Goal: Task Accomplishment & Management: Use online tool/utility

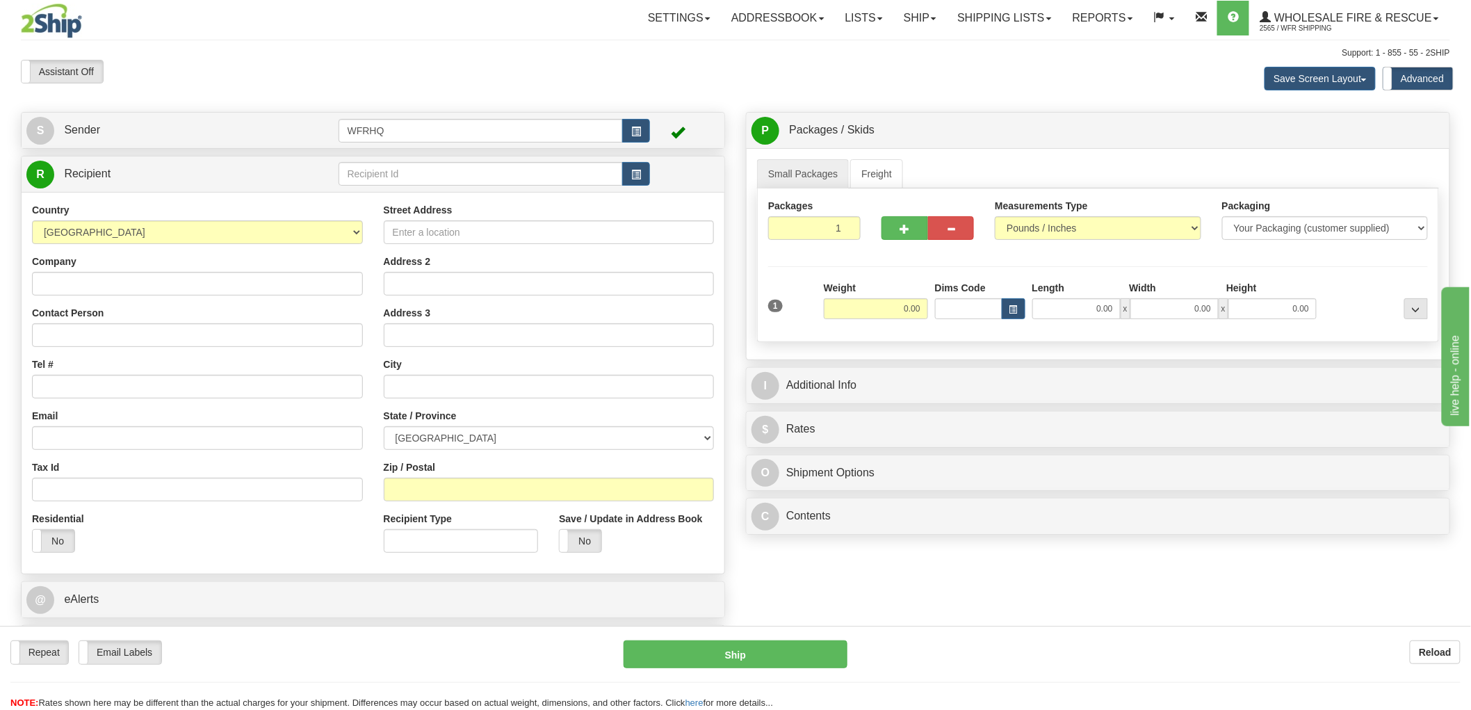
click at [163, 157] on div "R Recipient" at bounding box center [373, 173] width 703 height 35
click at [170, 142] on link "S Sender" at bounding box center [182, 130] width 312 height 29
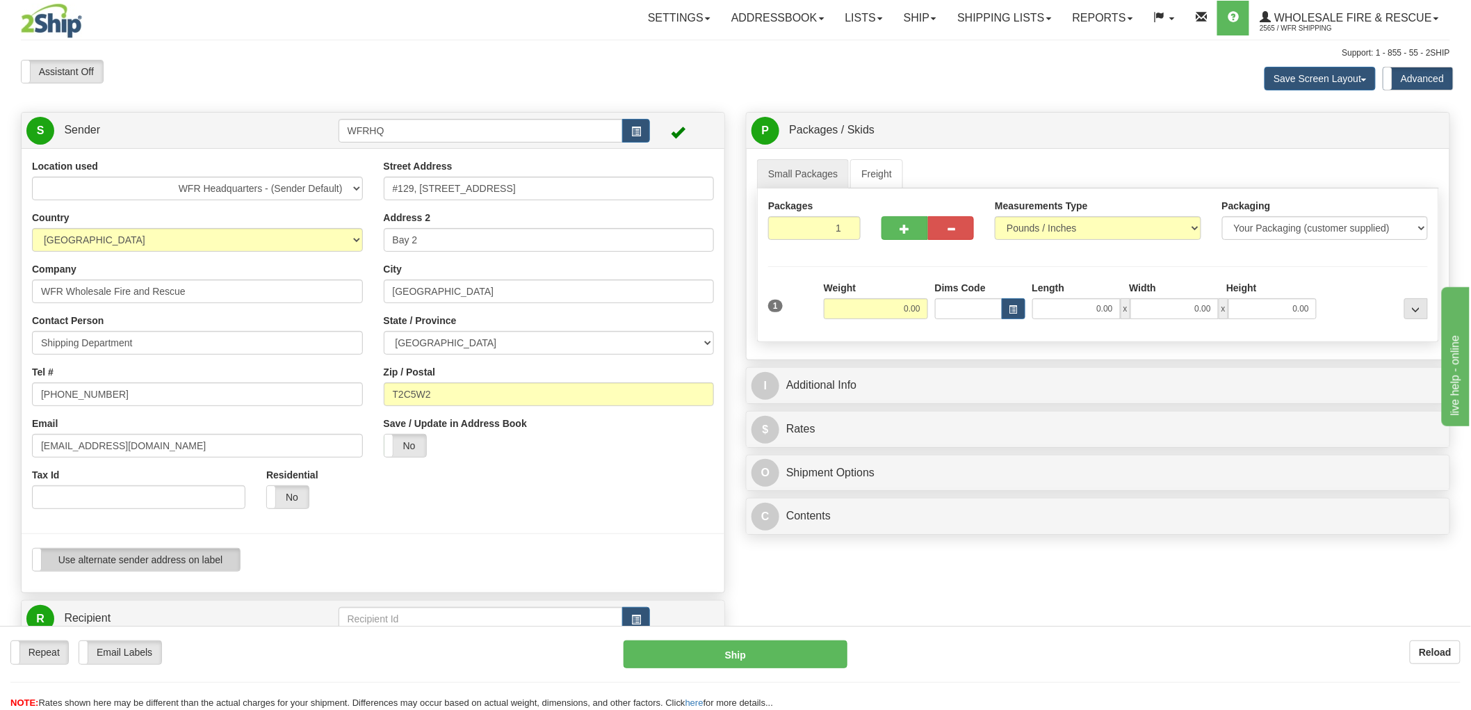
click at [175, 557] on label "Use alternate sender address on label" at bounding box center [136, 560] width 207 height 22
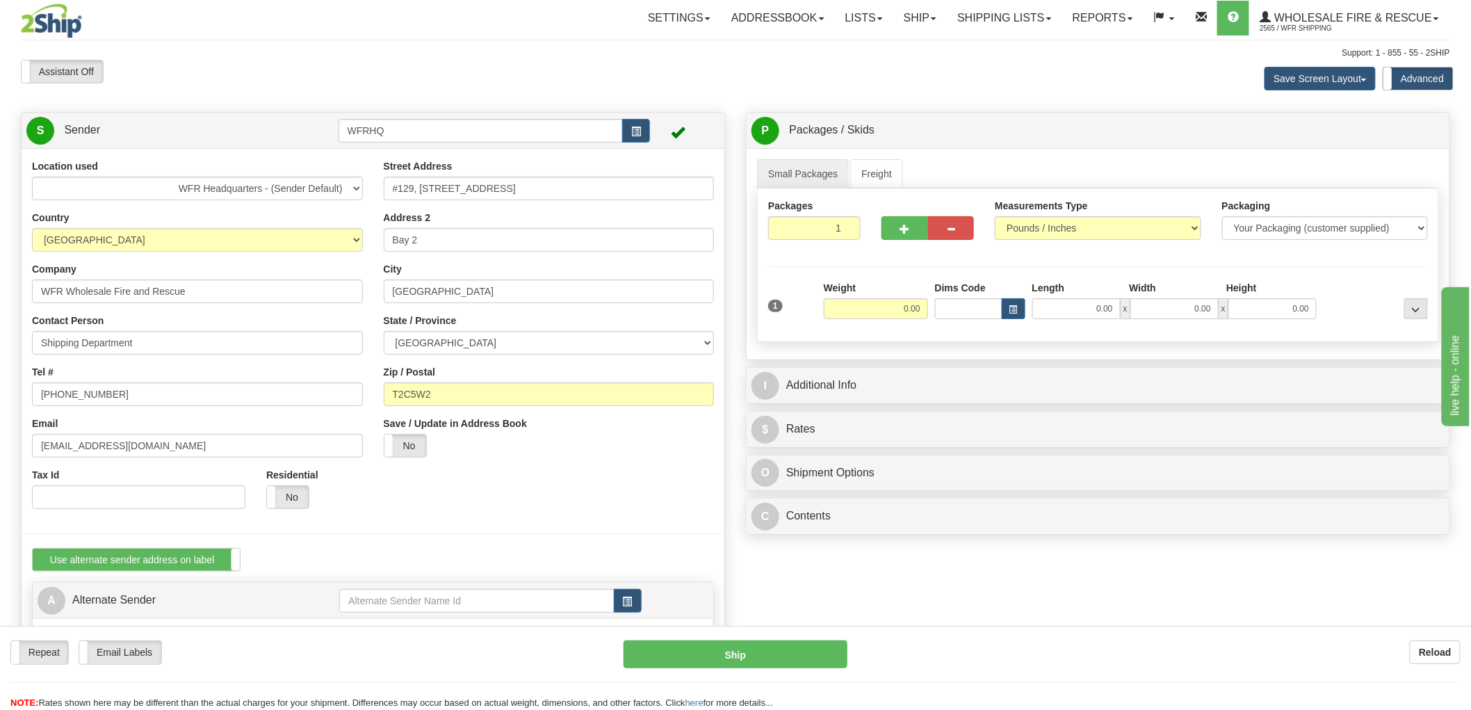
scroll to position [154, 0]
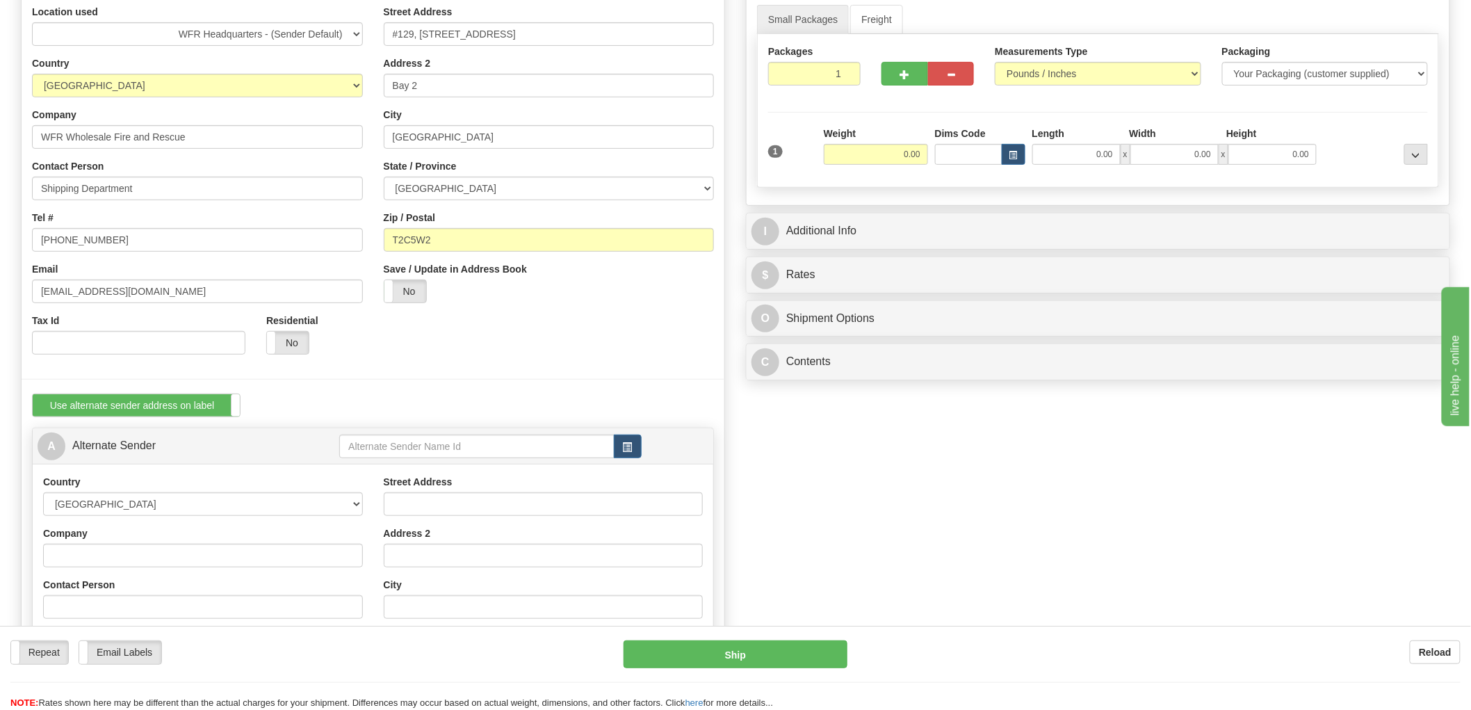
click at [642, 450] on td at bounding box center [675, 446] width 67 height 29
click at [631, 450] on span "button" at bounding box center [628, 447] width 10 height 9
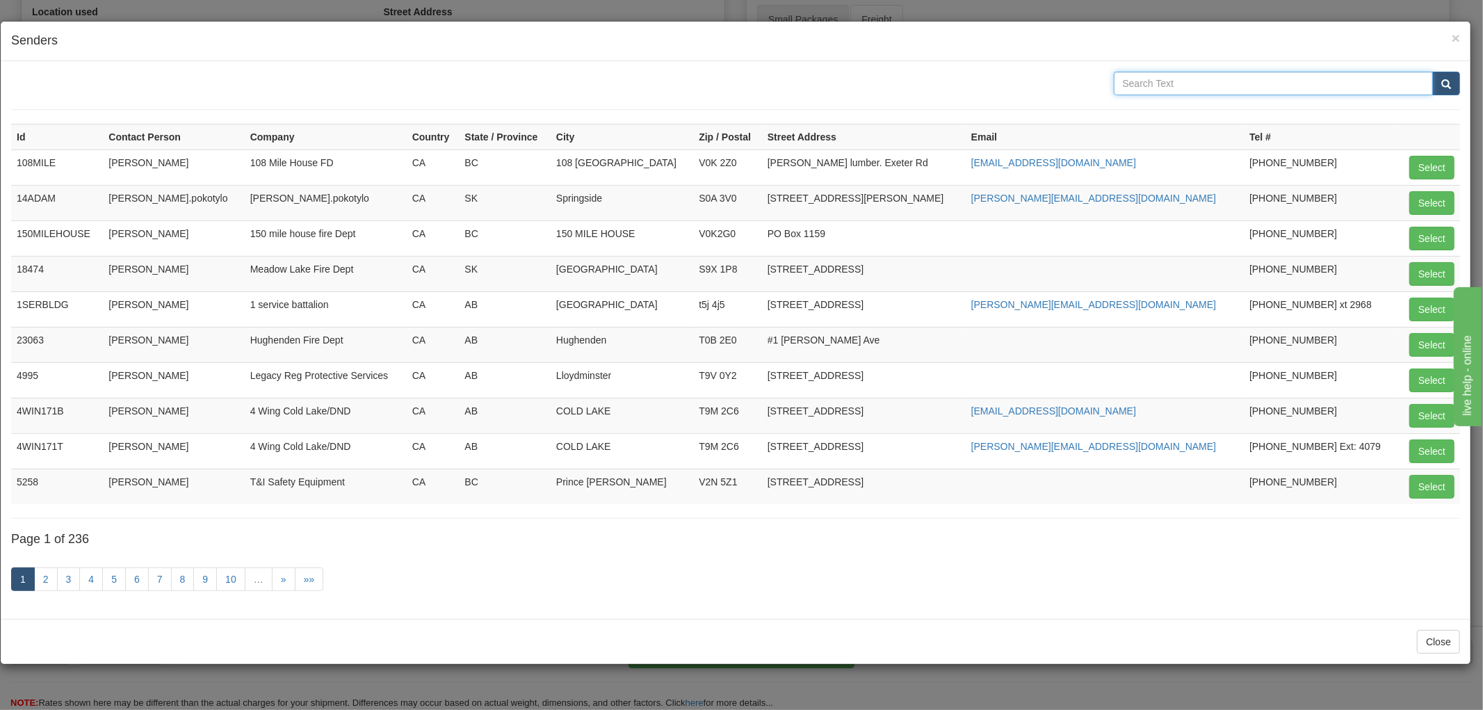
click at [1222, 79] on input "text" at bounding box center [1274, 84] width 320 height 24
type input "[PERSON_NAME]"
click at [1432, 72] on button "submit" at bounding box center [1446, 84] width 28 height 24
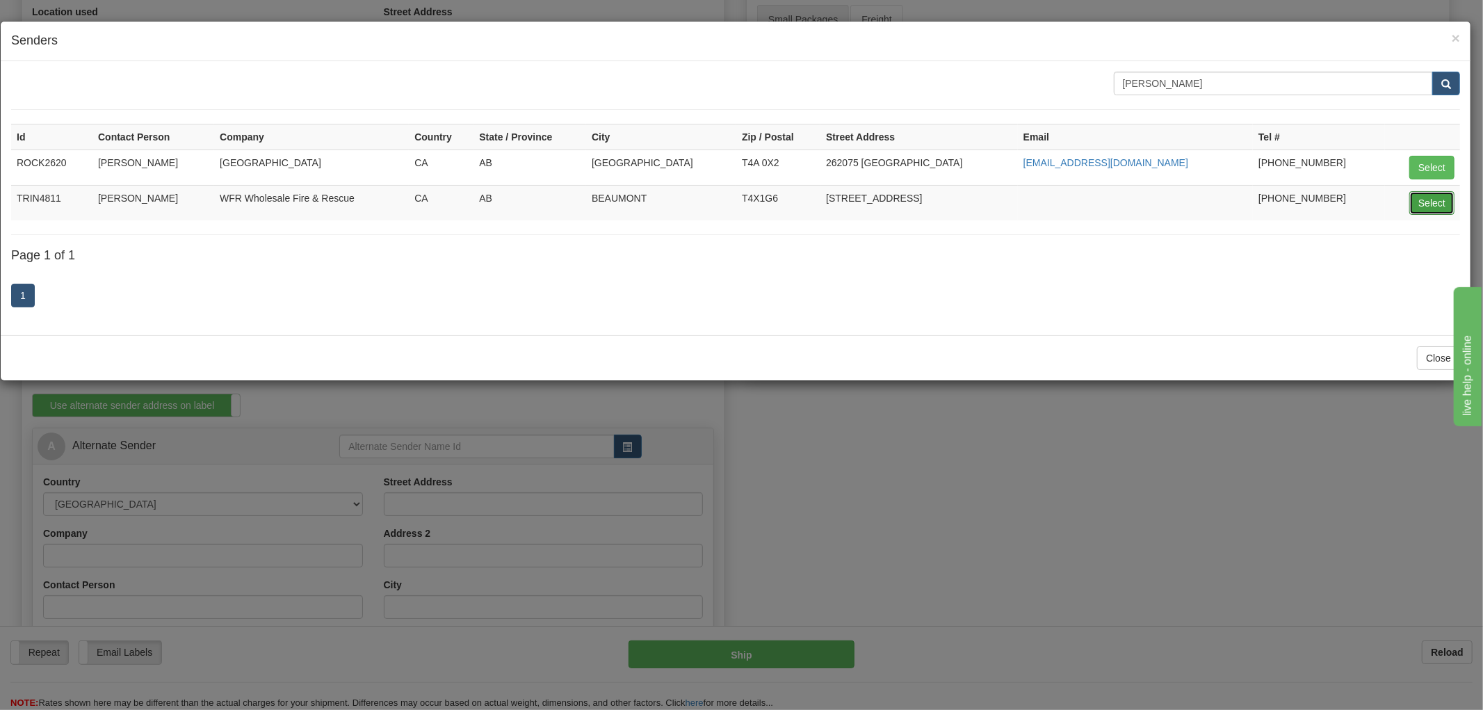
click at [1440, 207] on button "Select" at bounding box center [1431, 203] width 45 height 24
type input "TRIN4811"
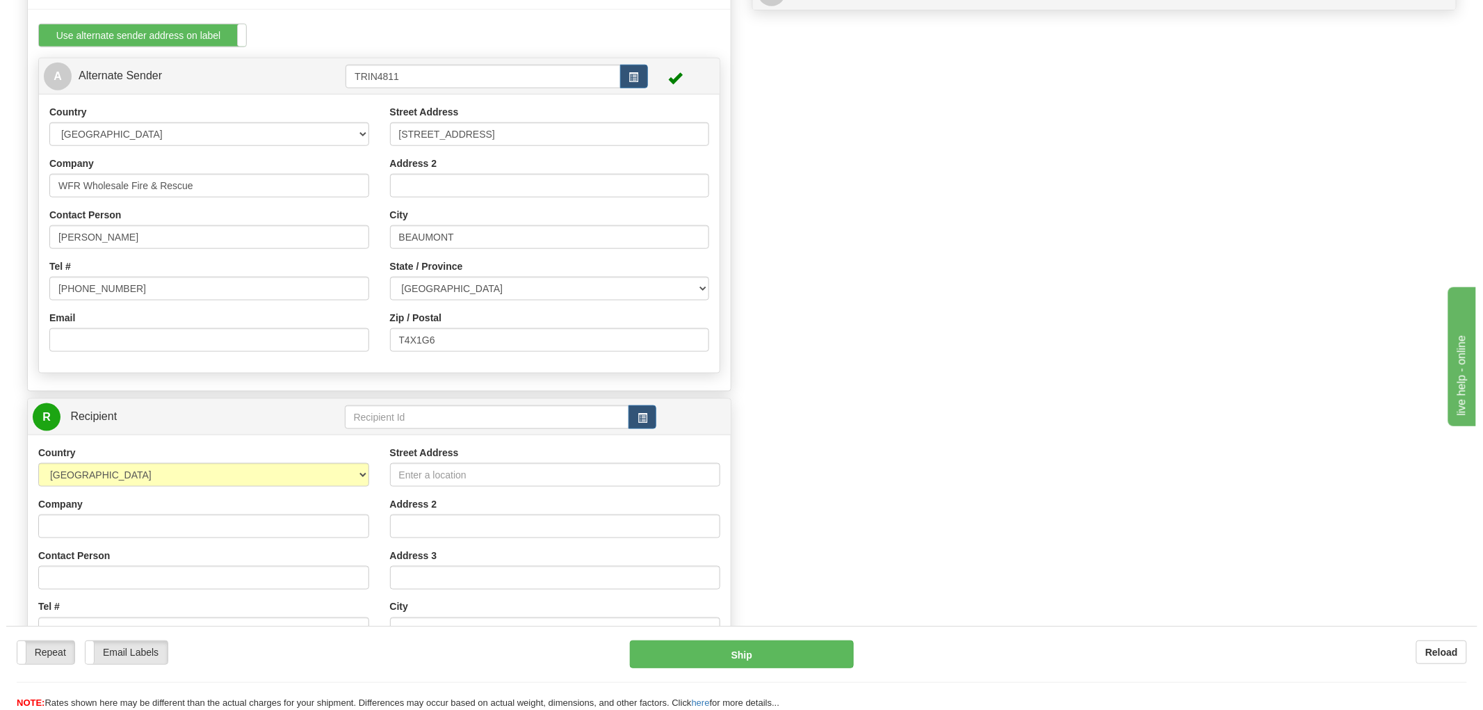
scroll to position [540, 0]
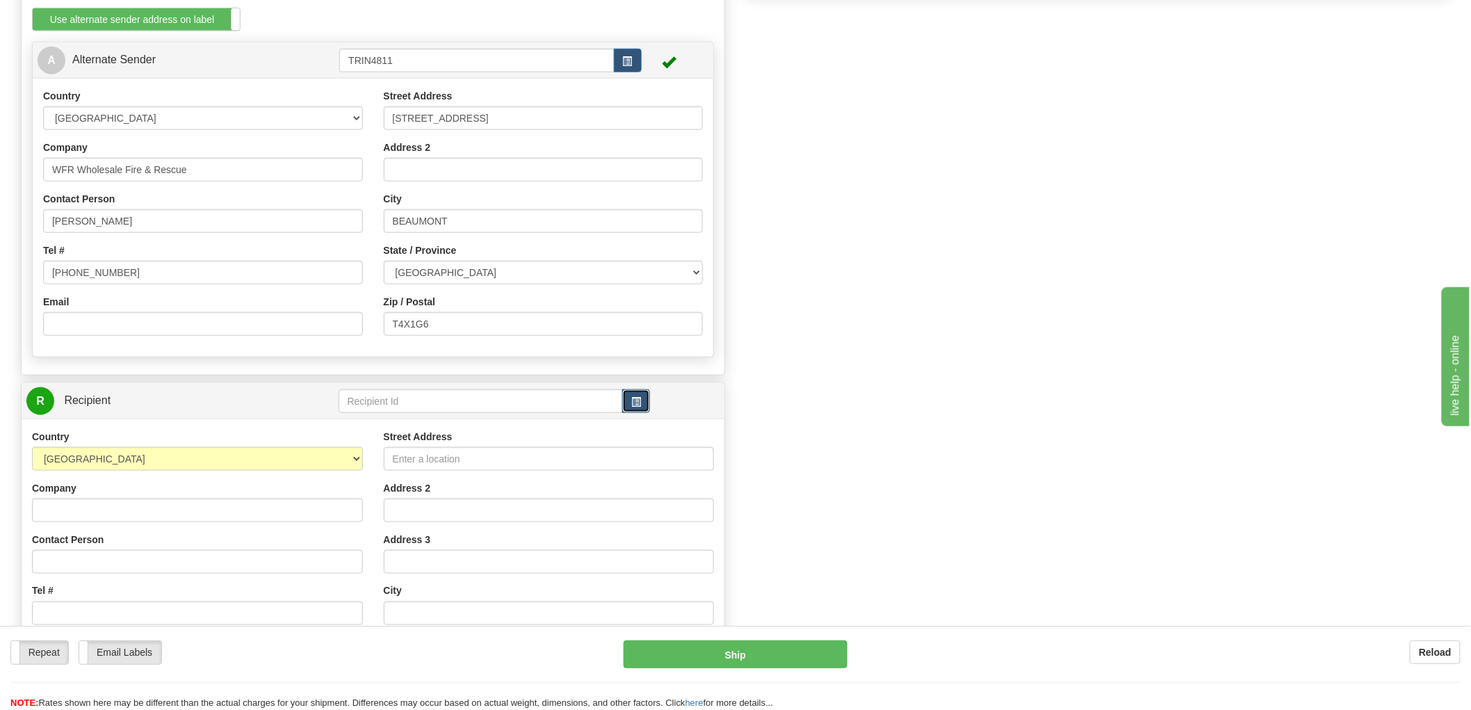
click at [638, 400] on span "button" at bounding box center [636, 402] width 10 height 9
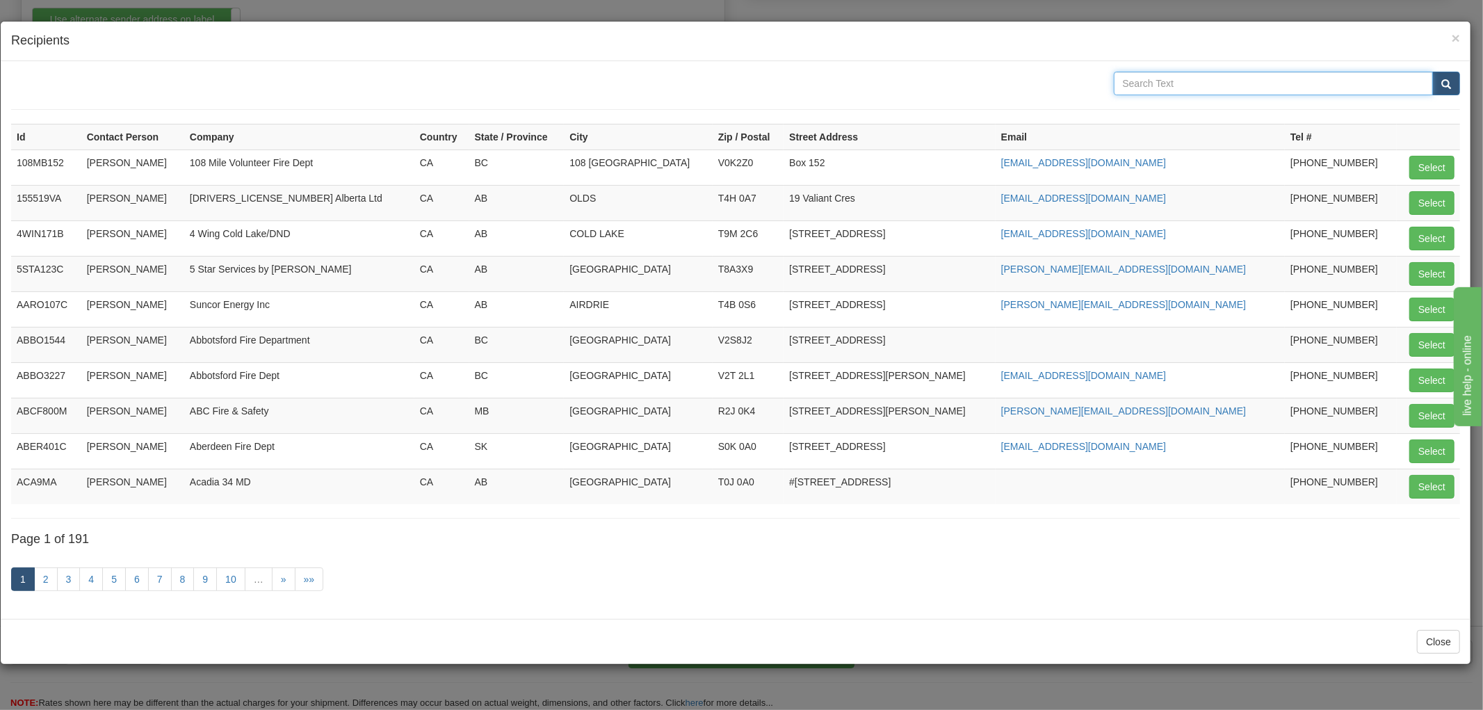
click at [1208, 83] on input "text" at bounding box center [1274, 84] width 320 height 24
type input "cold lake"
click at [1432, 72] on button "submit" at bounding box center [1446, 84] width 28 height 24
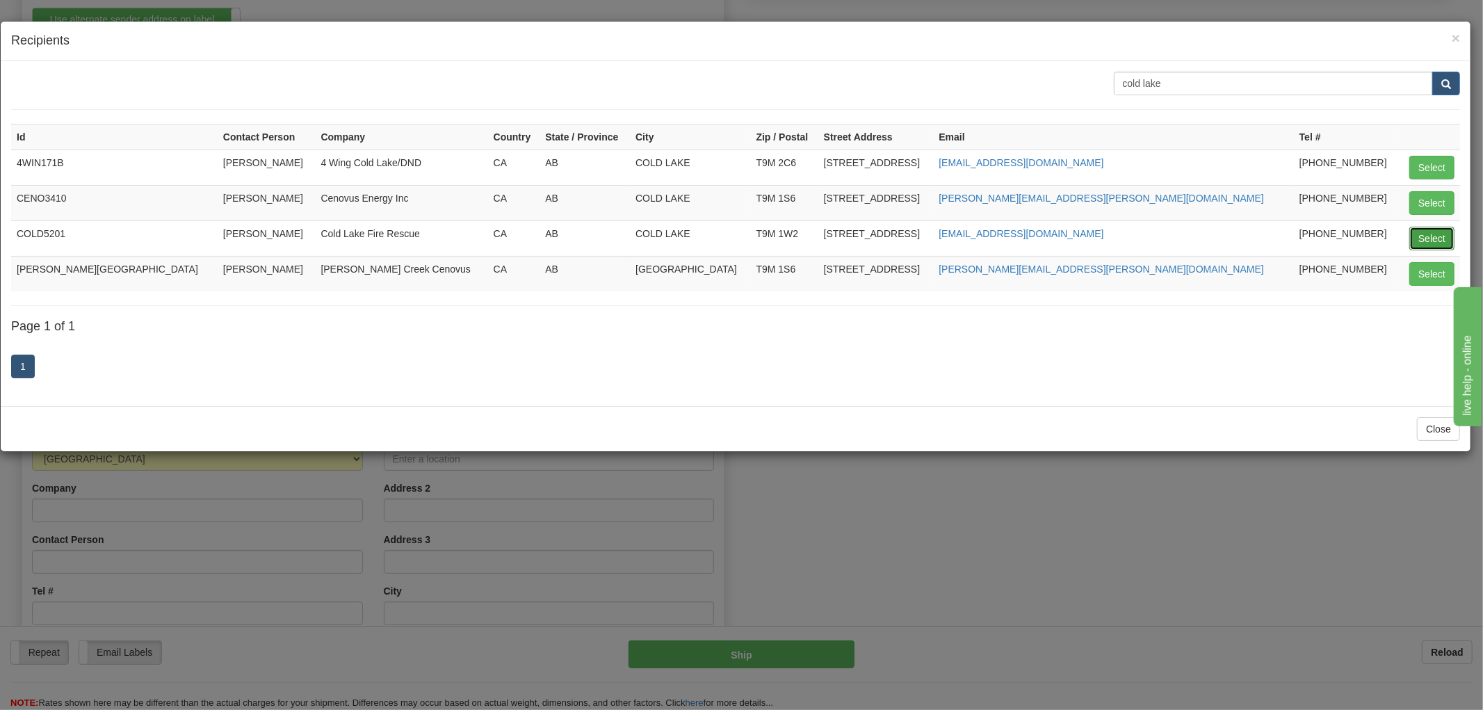
click at [1445, 243] on button "Select" at bounding box center [1431, 239] width 45 height 24
type input "COLD5201"
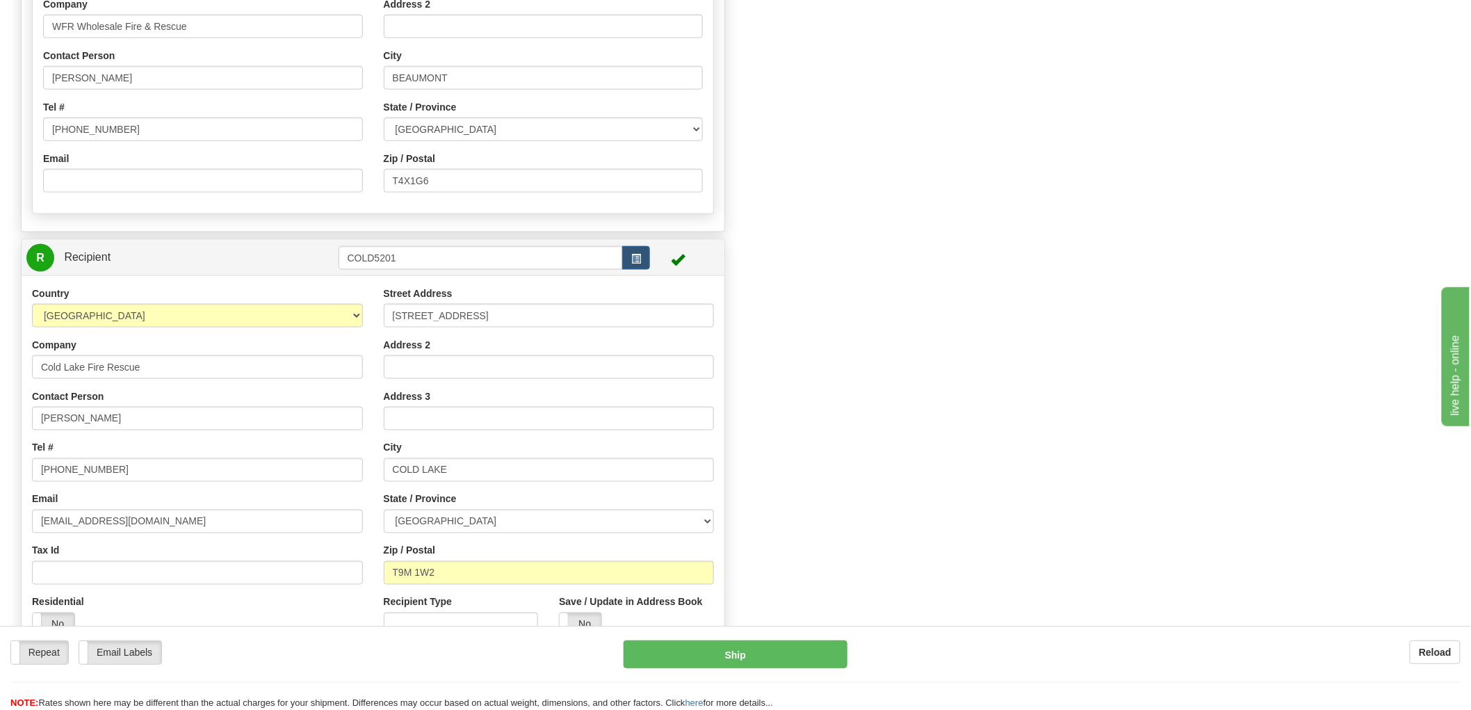
scroll to position [773, 0]
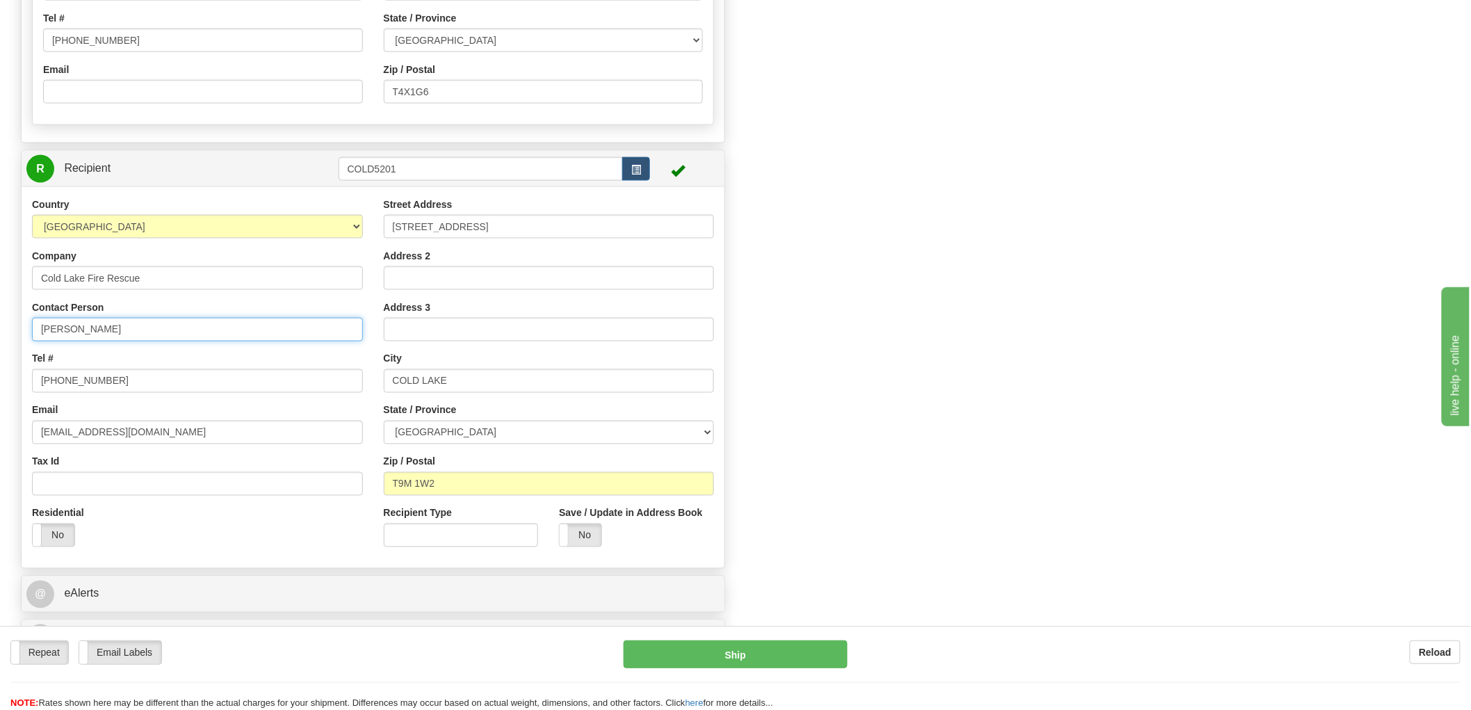
type input "0.00"
click at [65, 330] on input "[PERSON_NAME]" at bounding box center [197, 330] width 331 height 24
type input "[PERSON_NAME]"
click at [590, 545] on label "No" at bounding box center [581, 535] width 42 height 22
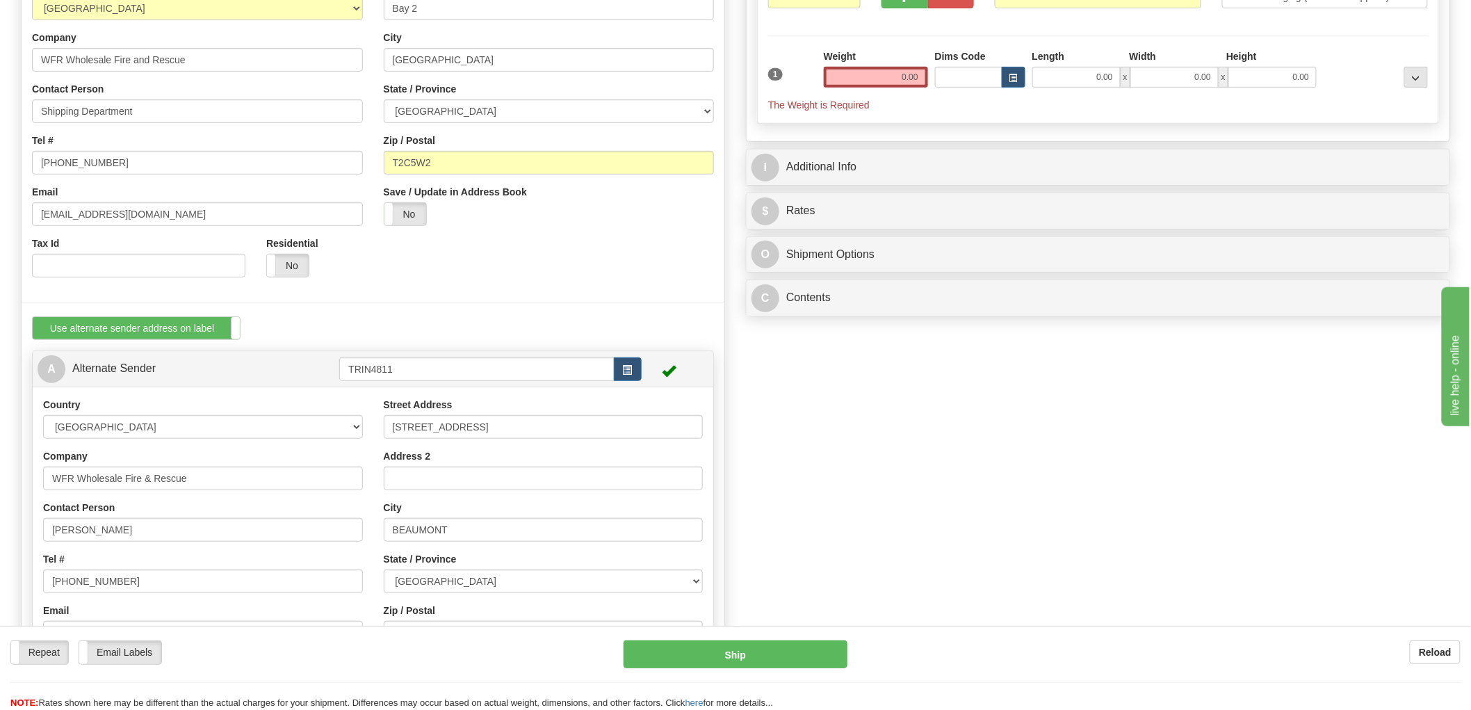
scroll to position [0, 0]
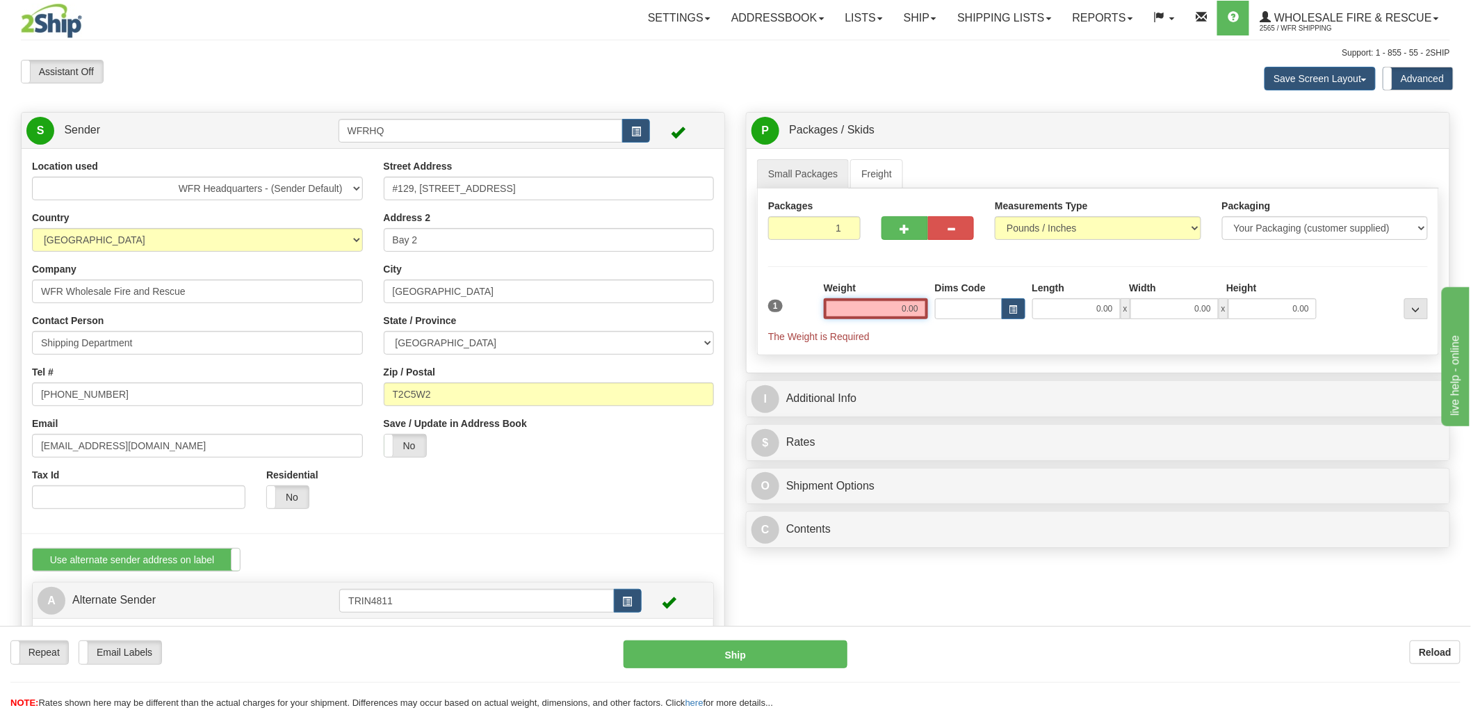
click at [904, 314] on input "0.00" at bounding box center [876, 308] width 104 height 21
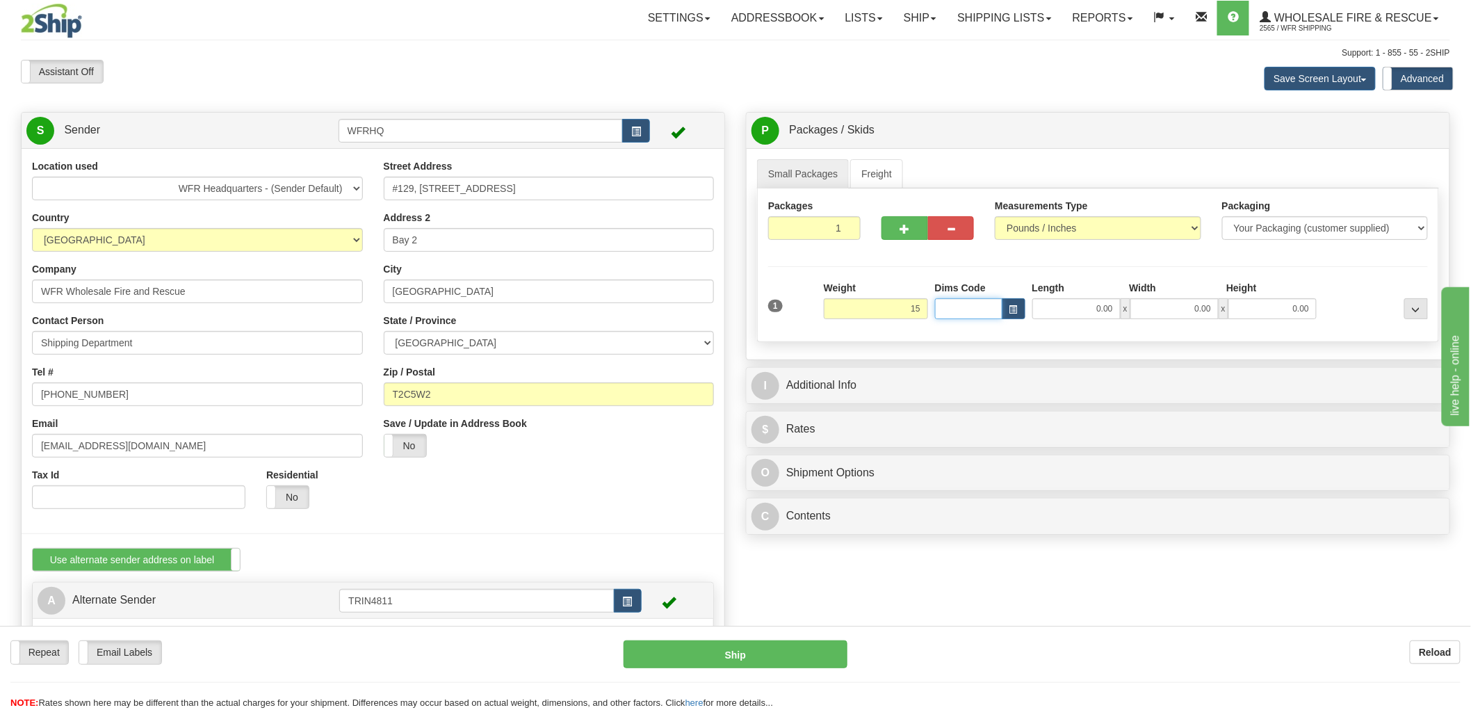
type input "15.00"
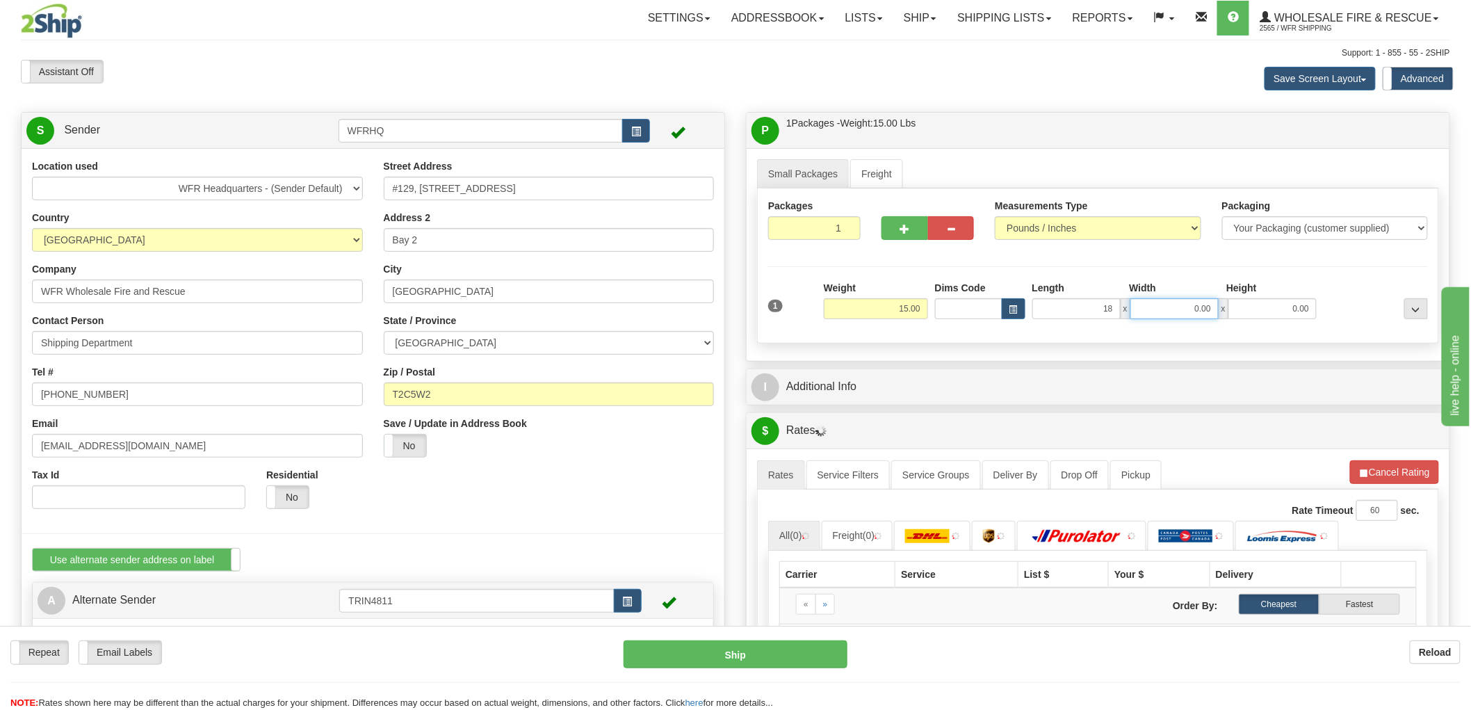
type input "18.00"
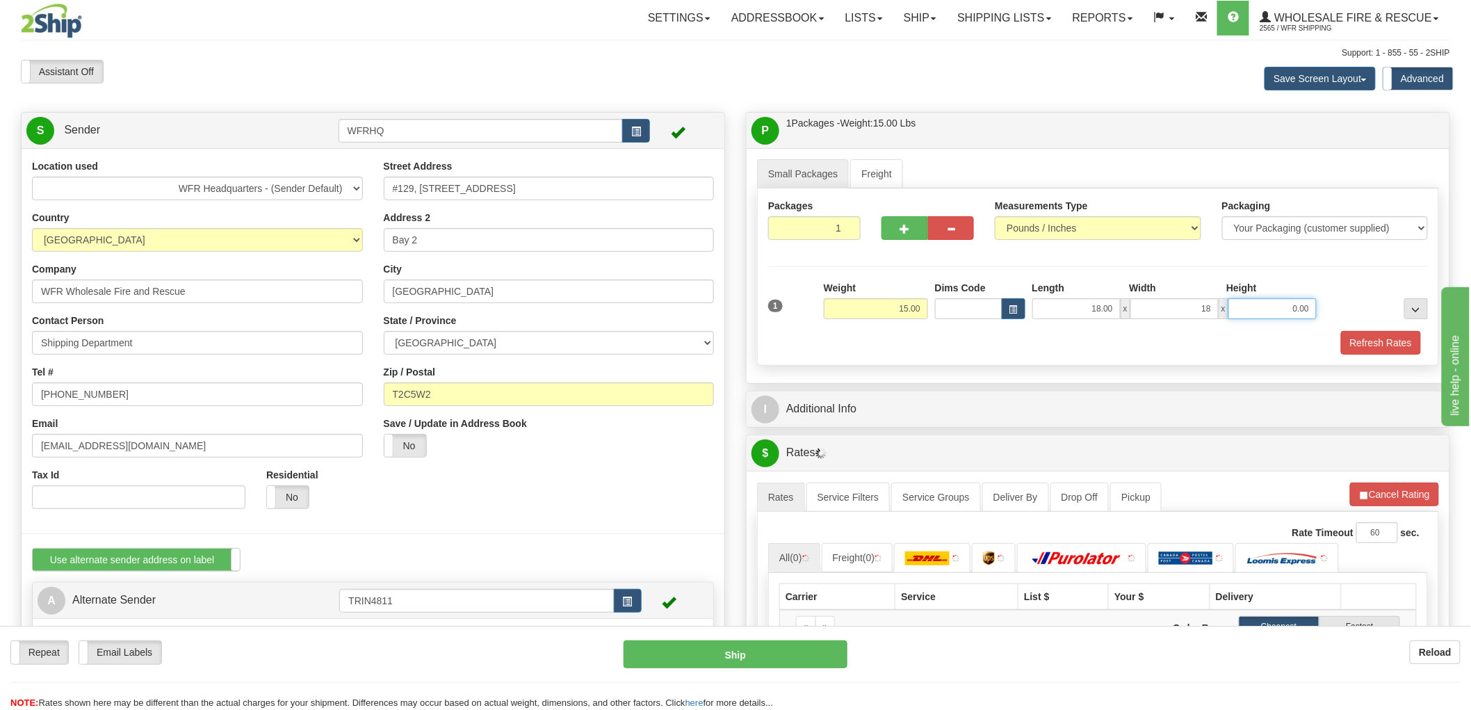
type input "18.00"
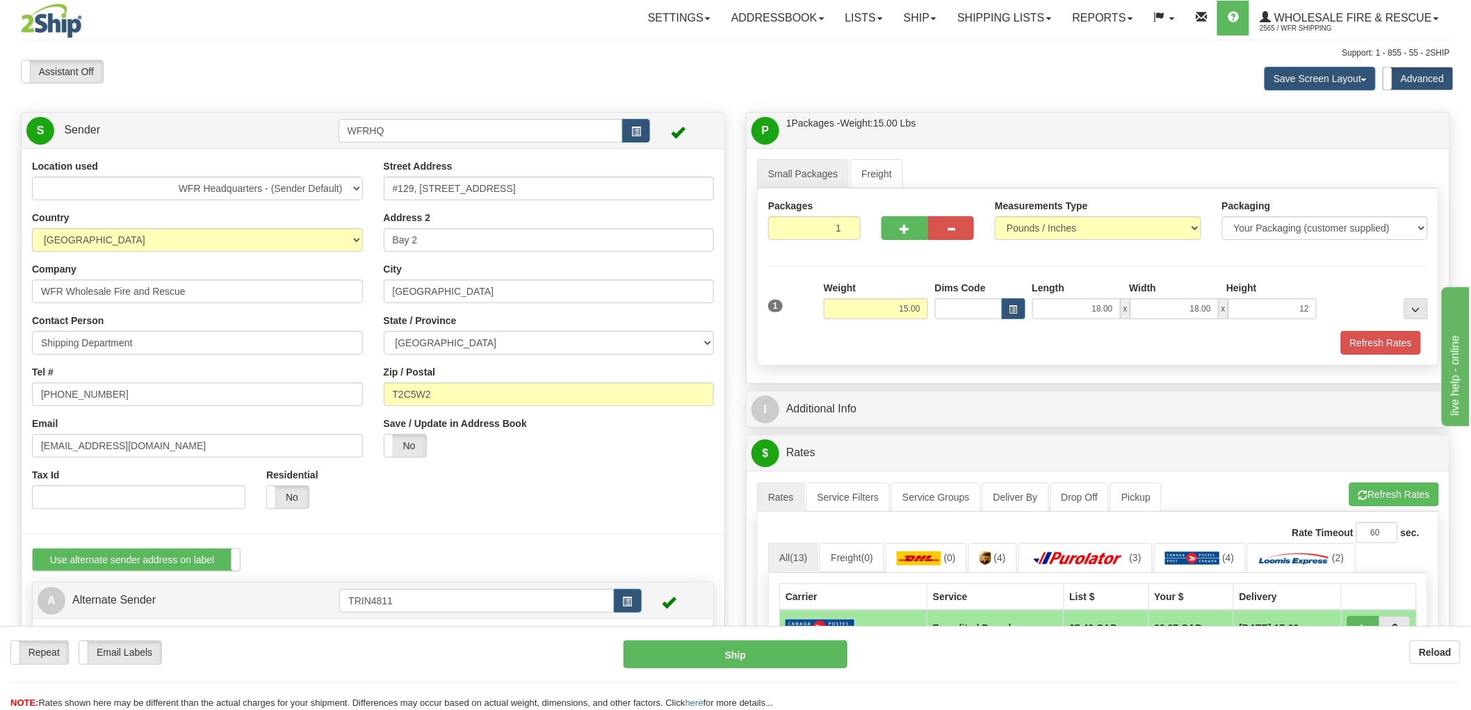
type input "12.00"
click at [937, 369] on div "Small Packages Freight Packages 1 1 Measurements Type" at bounding box center [1098, 265] width 703 height 235
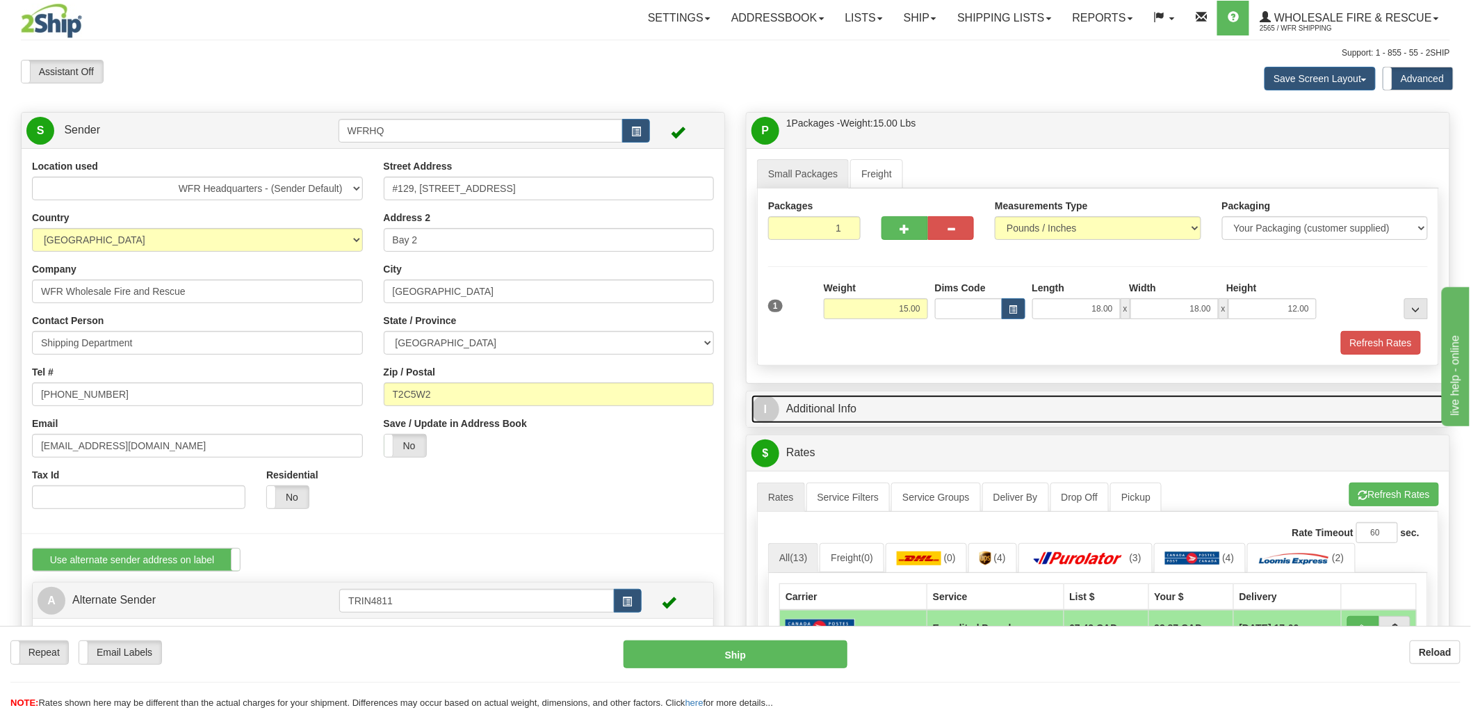
click at [875, 414] on link "I Additional Info" at bounding box center [1098, 409] width 693 height 29
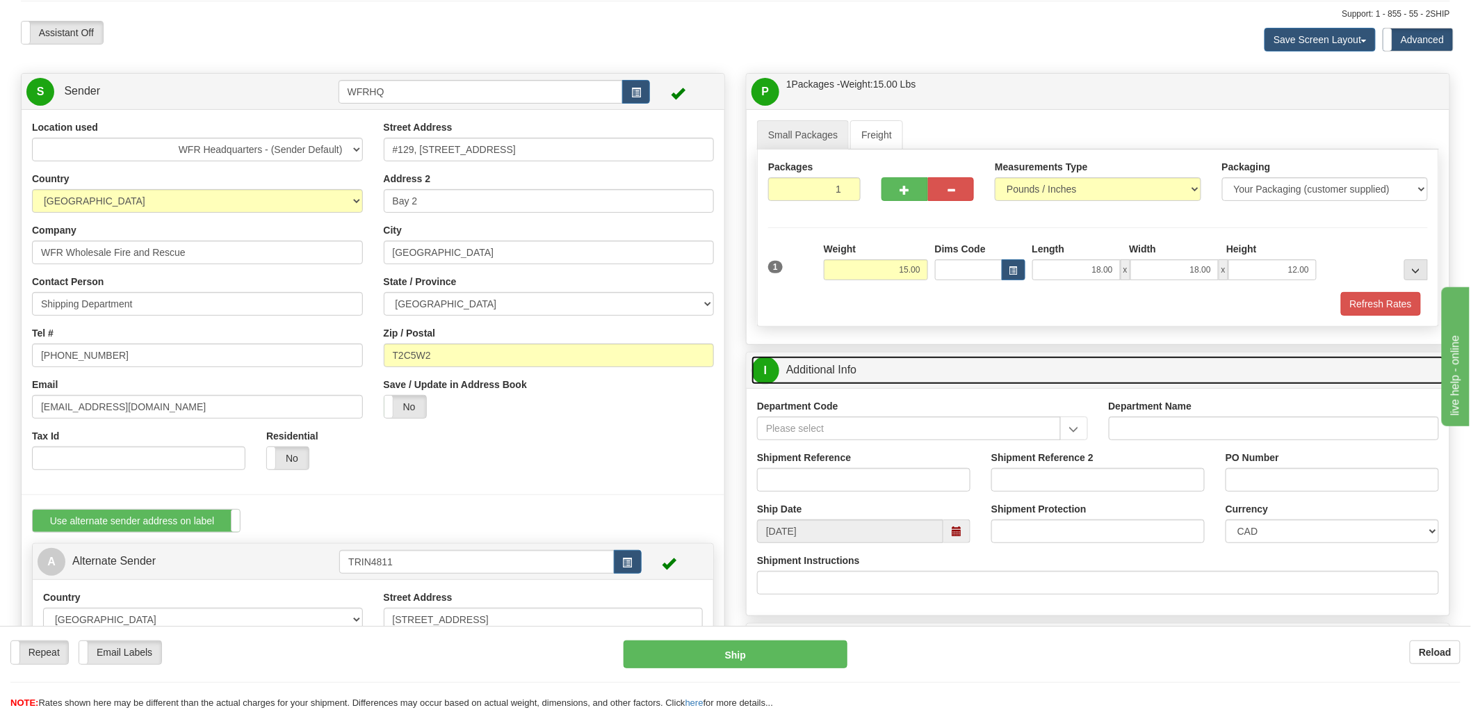
scroll to position [77, 0]
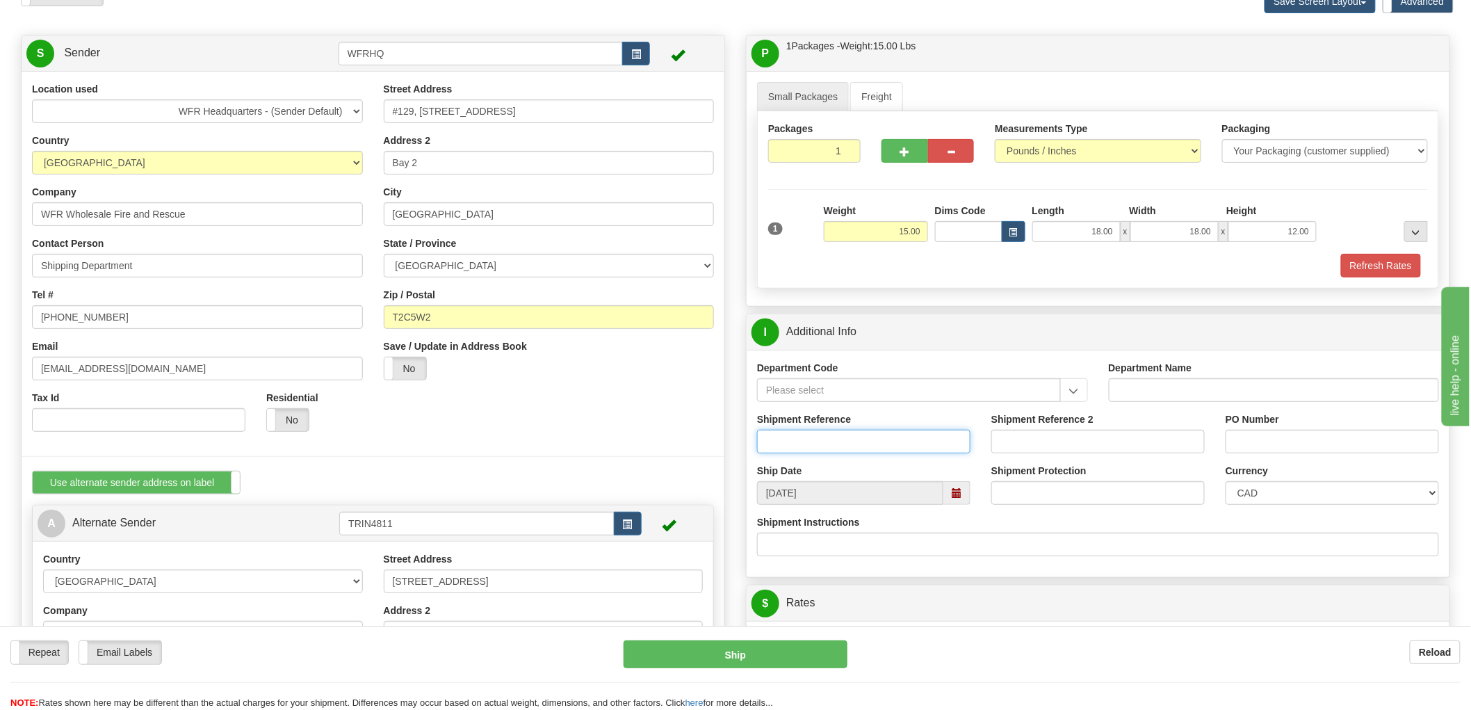
click at [823, 443] on input "Shipment Reference" at bounding box center [863, 442] width 213 height 24
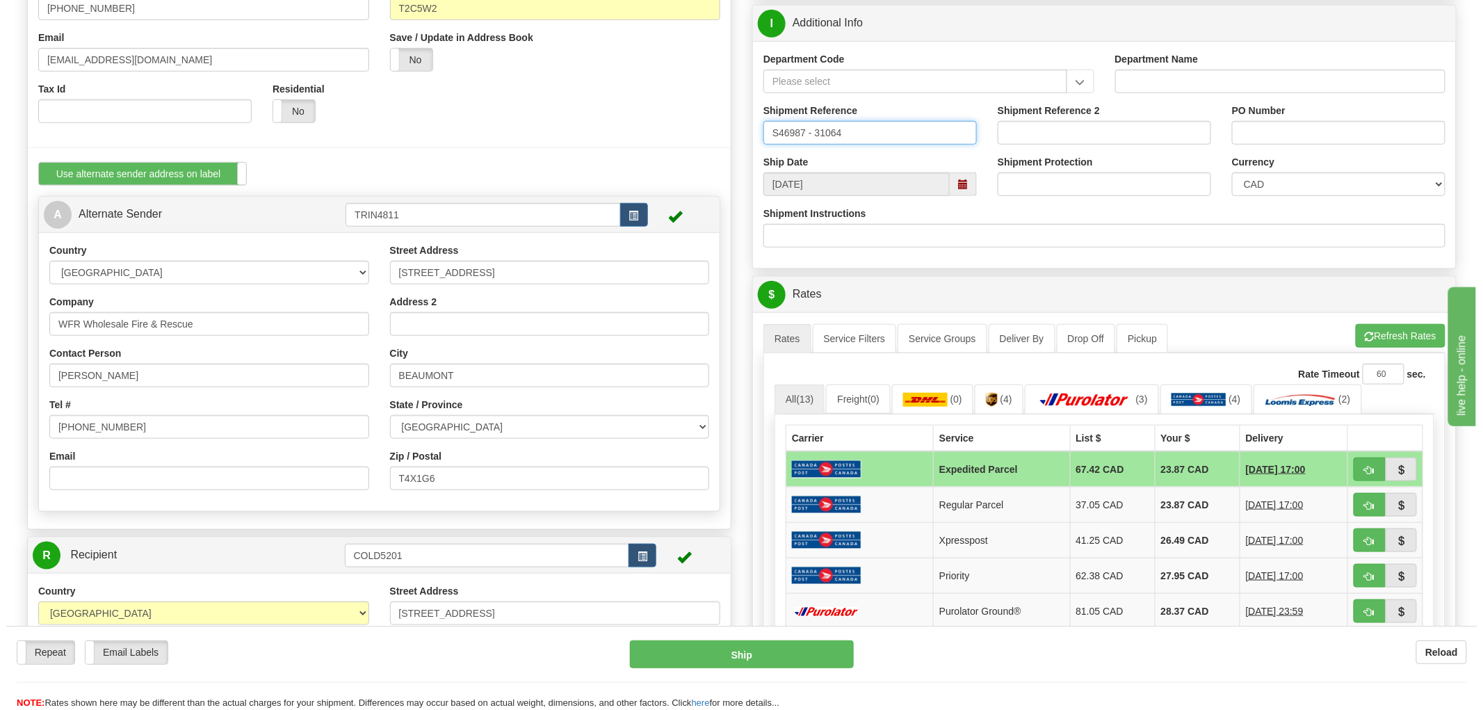
scroll to position [617, 0]
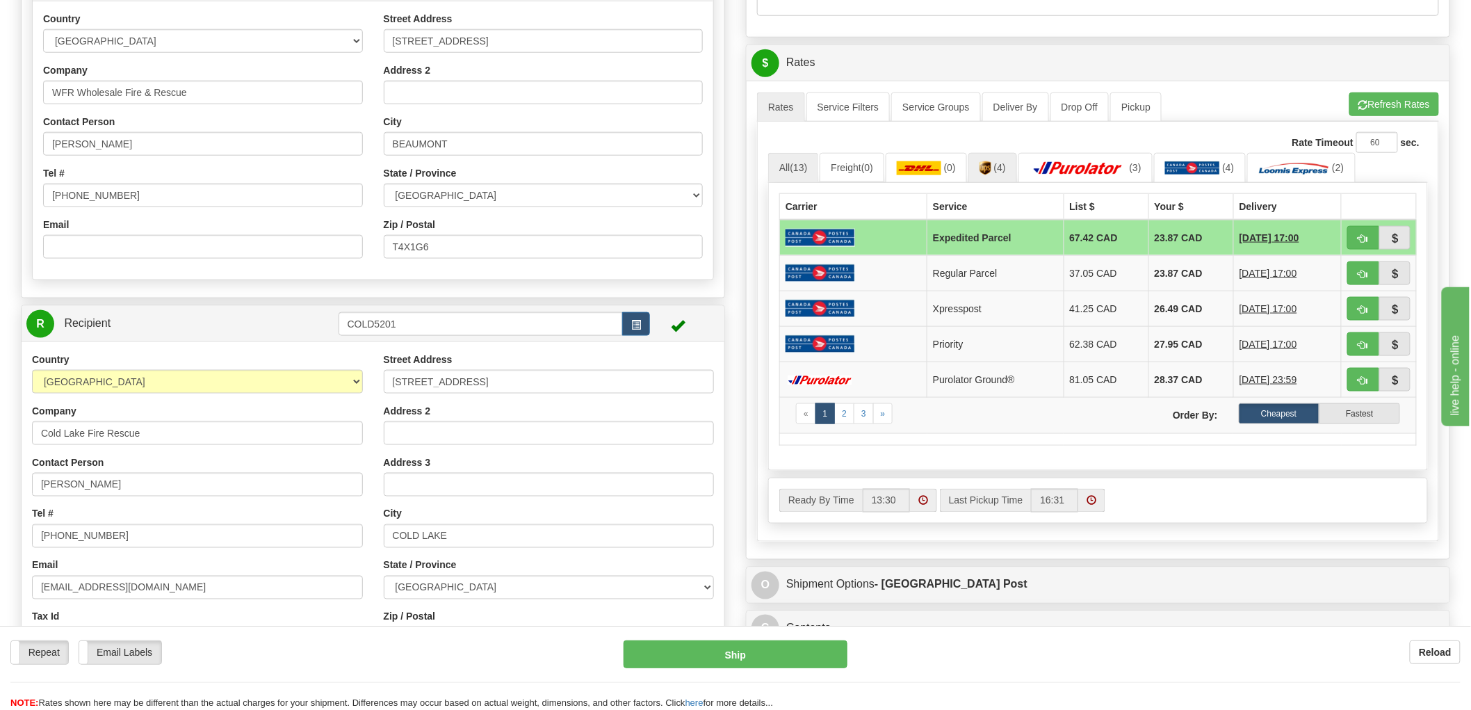
type input "S46987 - 31064"
click at [1005, 167] on span "(4)" at bounding box center [1000, 167] width 12 height 11
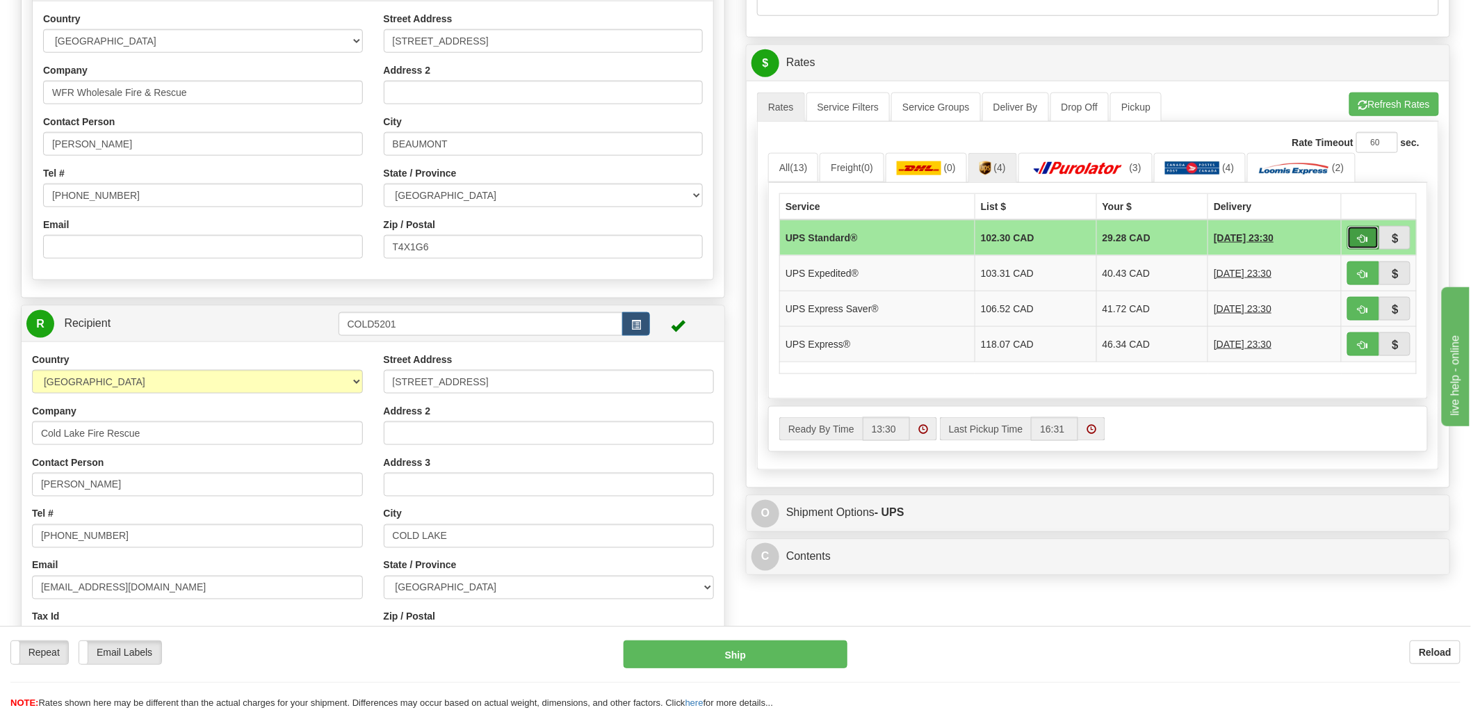
click at [1368, 244] on button "button" at bounding box center [1364, 238] width 32 height 24
type input "11"
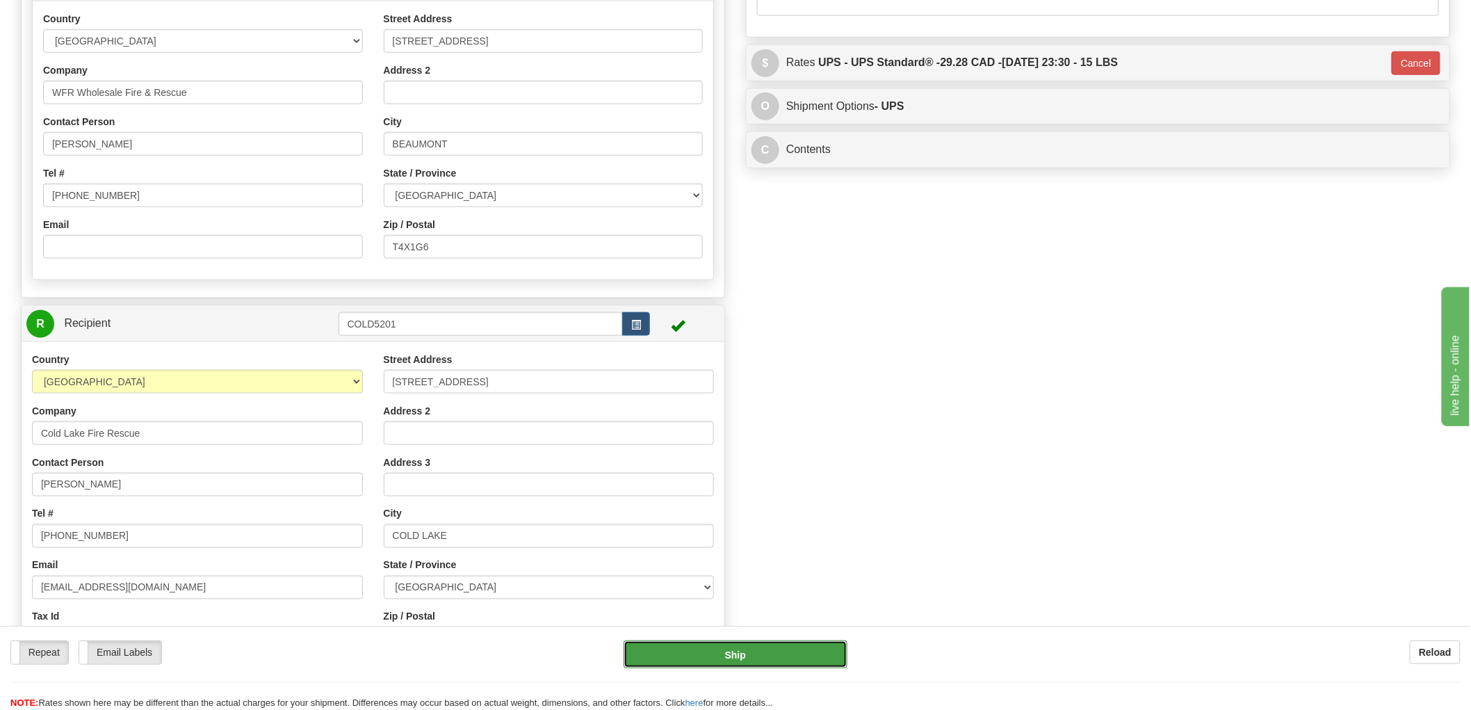
click at [769, 650] on button "Ship" at bounding box center [736, 654] width 225 height 28
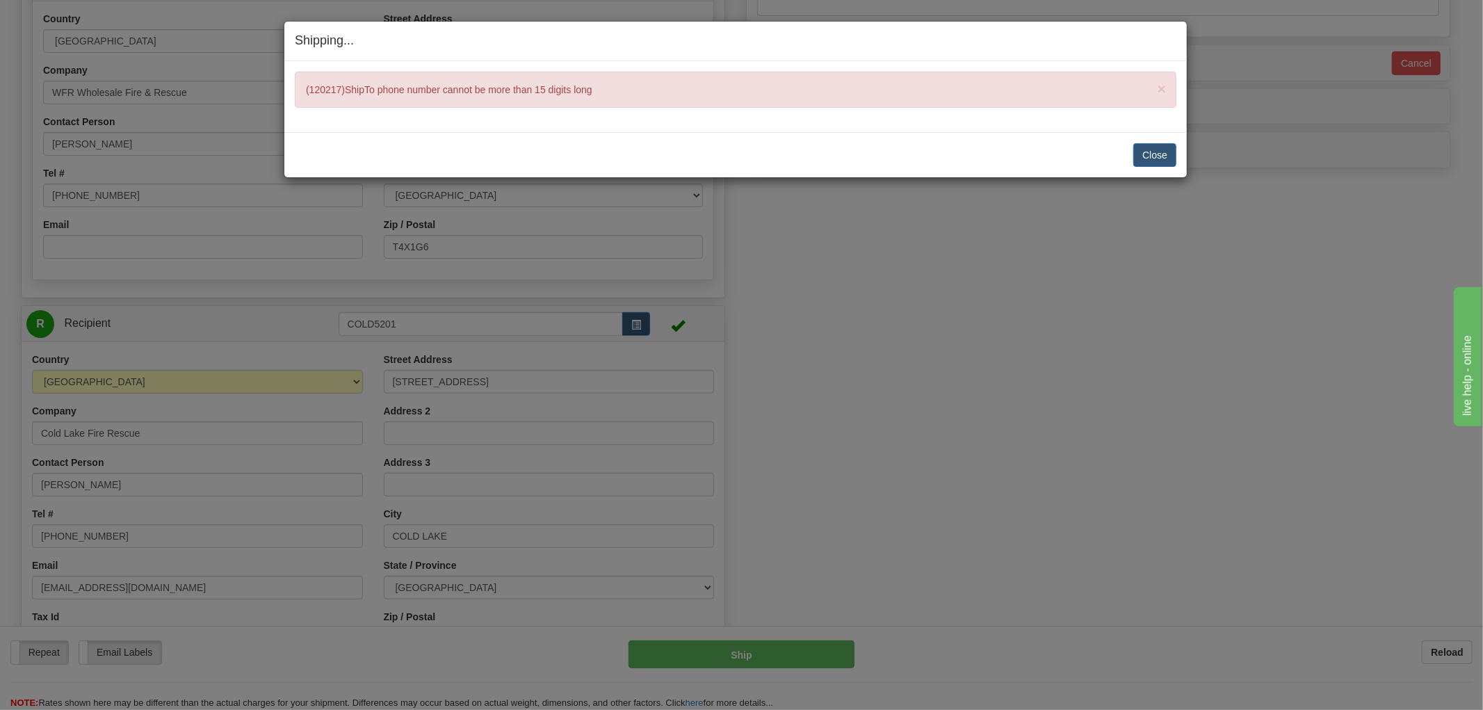
click at [1179, 152] on div "Close [PERSON_NAME] Shipment and Quit Pickup Quit Pickup ONLY" at bounding box center [735, 154] width 903 height 45
click at [1170, 154] on button "Close" at bounding box center [1154, 155] width 43 height 24
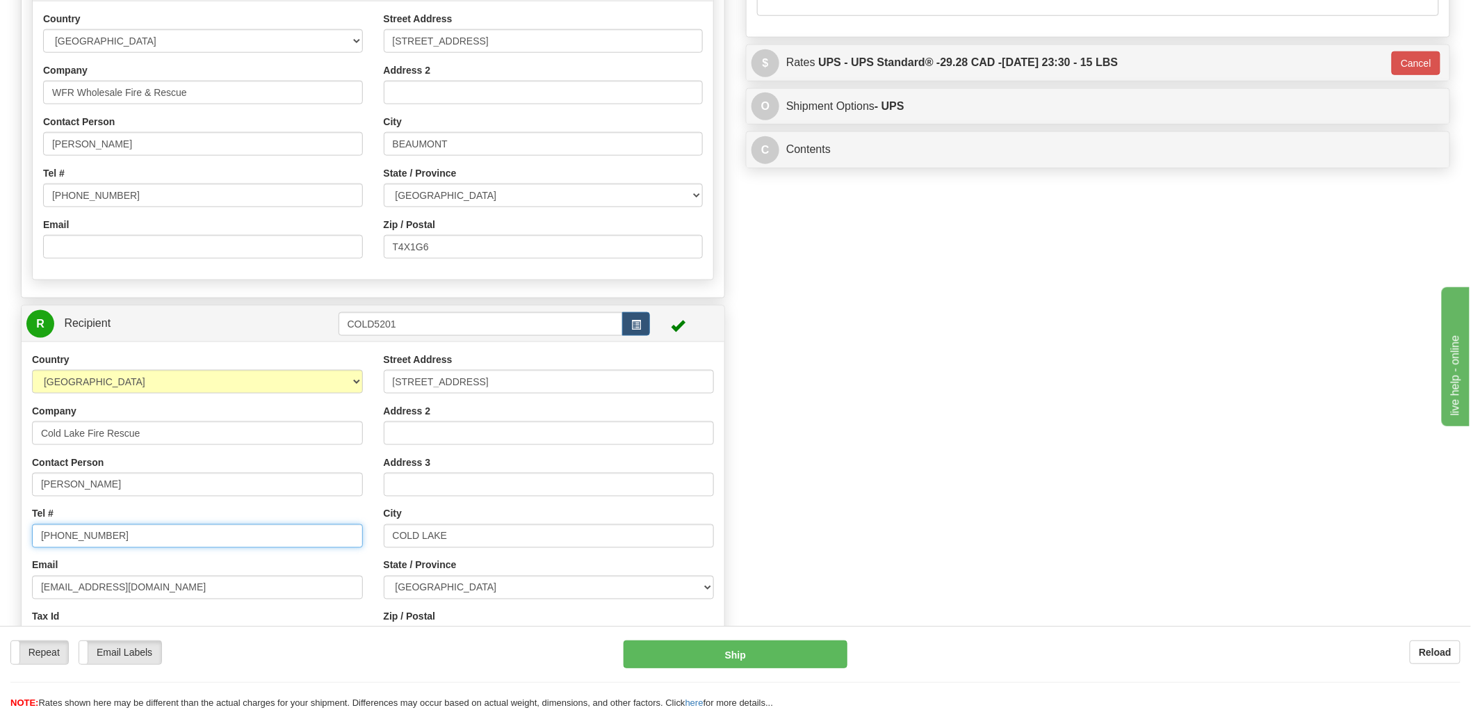
click at [165, 539] on input "[PHONE_NUMBER]" at bounding box center [197, 536] width 331 height 24
drag, startPoint x: 137, startPoint y: 535, endPoint x: 106, endPoint y: 535, distance: 30.6
click at [106, 535] on input "[PHONE_NUMBER]" at bounding box center [197, 536] width 331 height 24
type input "[PHONE_NUMBER]"
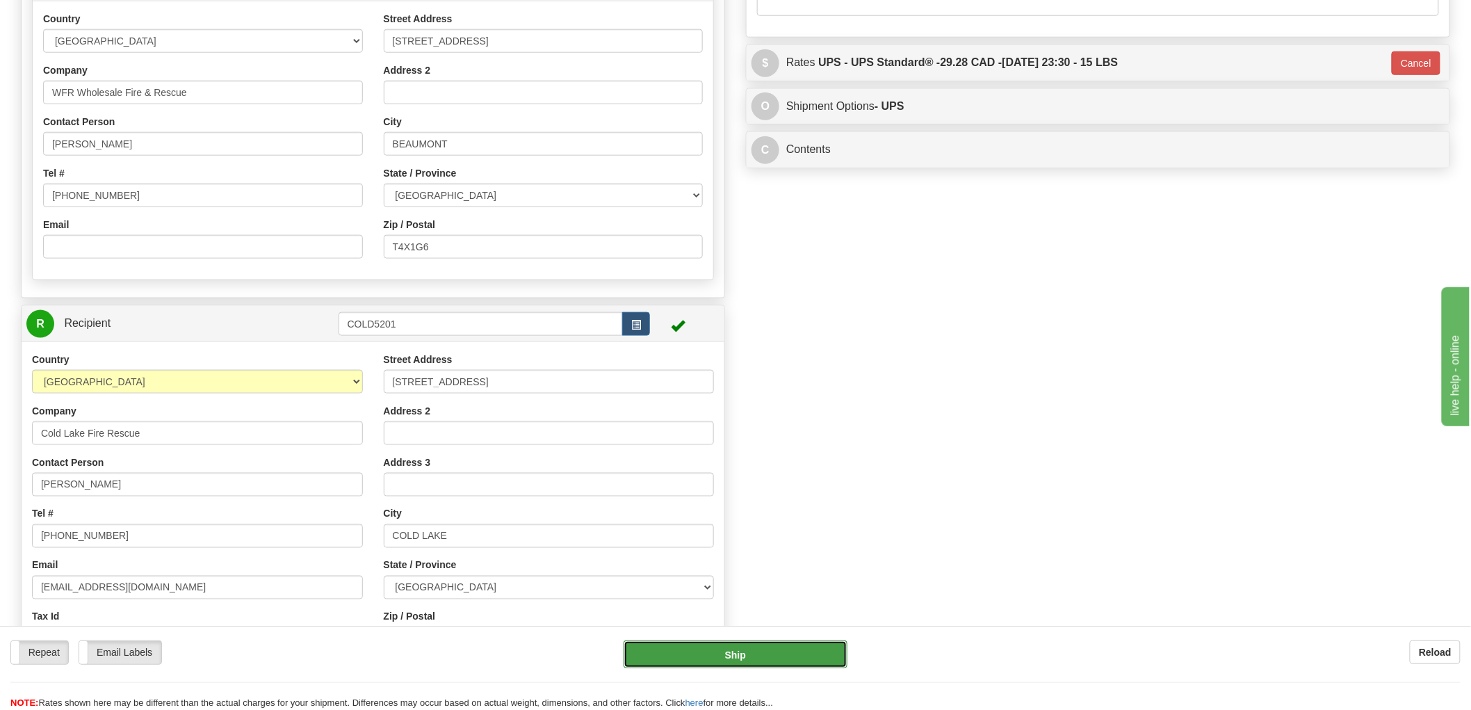
click at [757, 649] on button "Ship" at bounding box center [736, 654] width 225 height 28
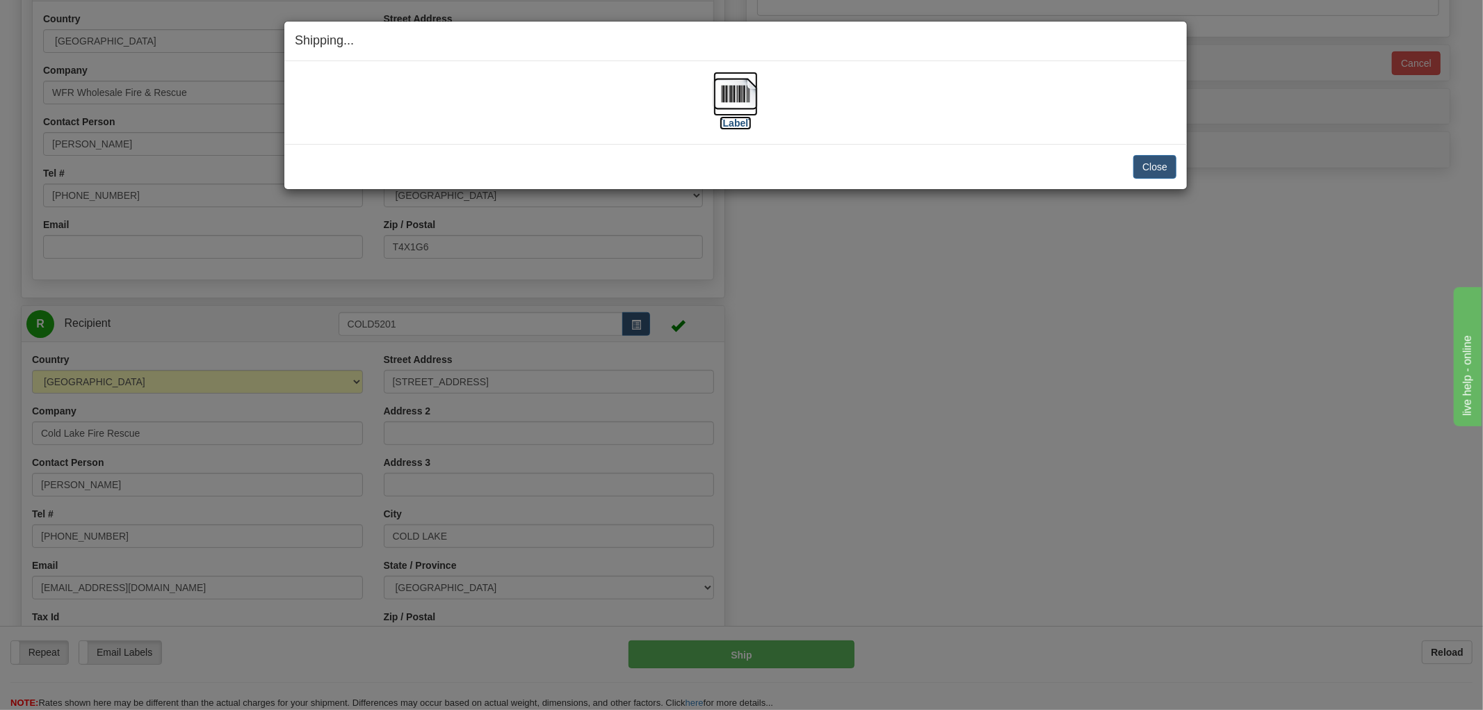
click at [742, 106] on img at bounding box center [735, 94] width 45 height 45
click at [1052, 290] on div "Shipping... Your SHIPMENT will EXPIRE in [Label] IMPORTANT NOTICE Embassy / Con…" at bounding box center [741, 355] width 1483 height 710
